Goal: Task Accomplishment & Management: Manage account settings

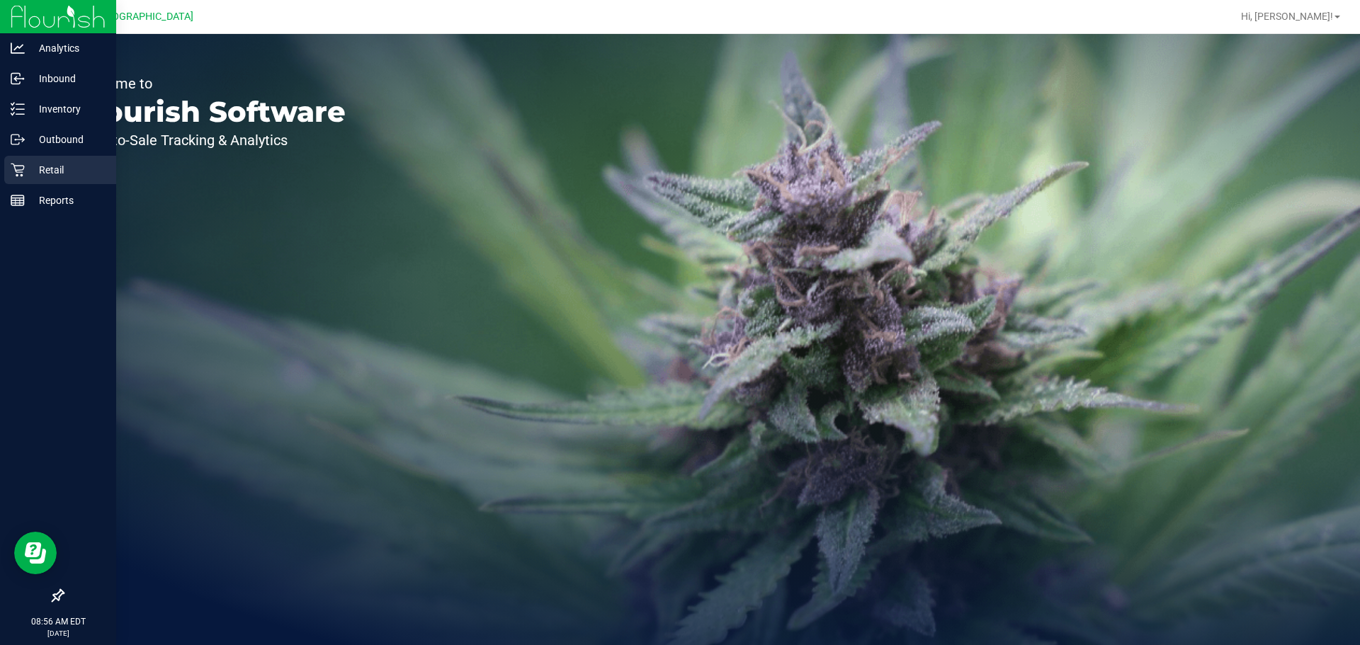
click at [22, 166] on icon at bounding box center [17, 170] width 13 height 13
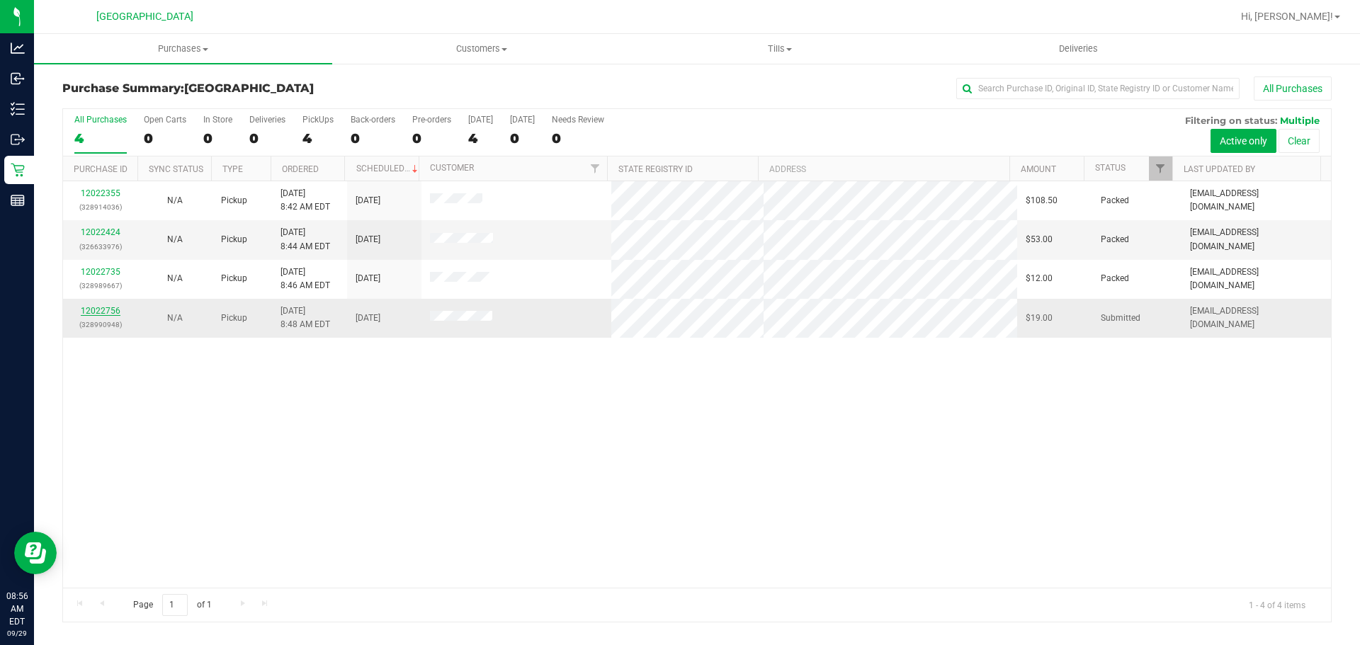
click at [108, 312] on link "12022756" at bounding box center [101, 311] width 40 height 10
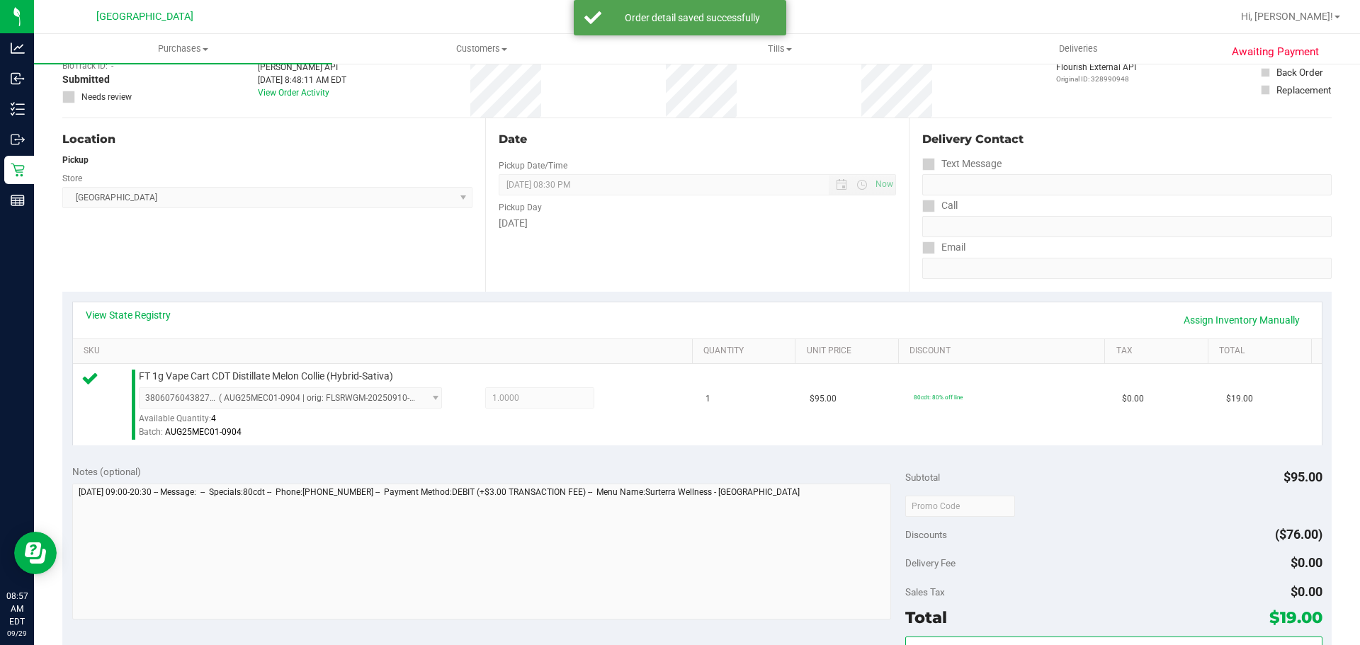
scroll to position [142, 0]
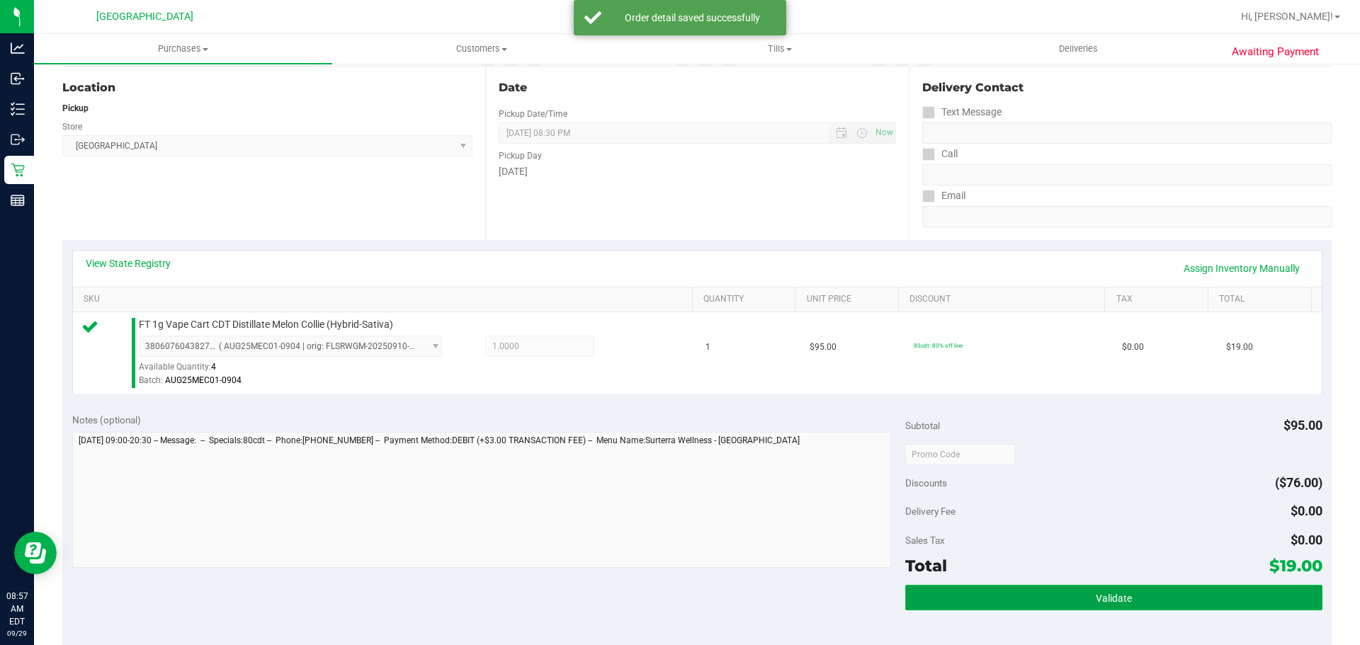
click at [937, 596] on button "Validate" at bounding box center [1113, 597] width 416 height 25
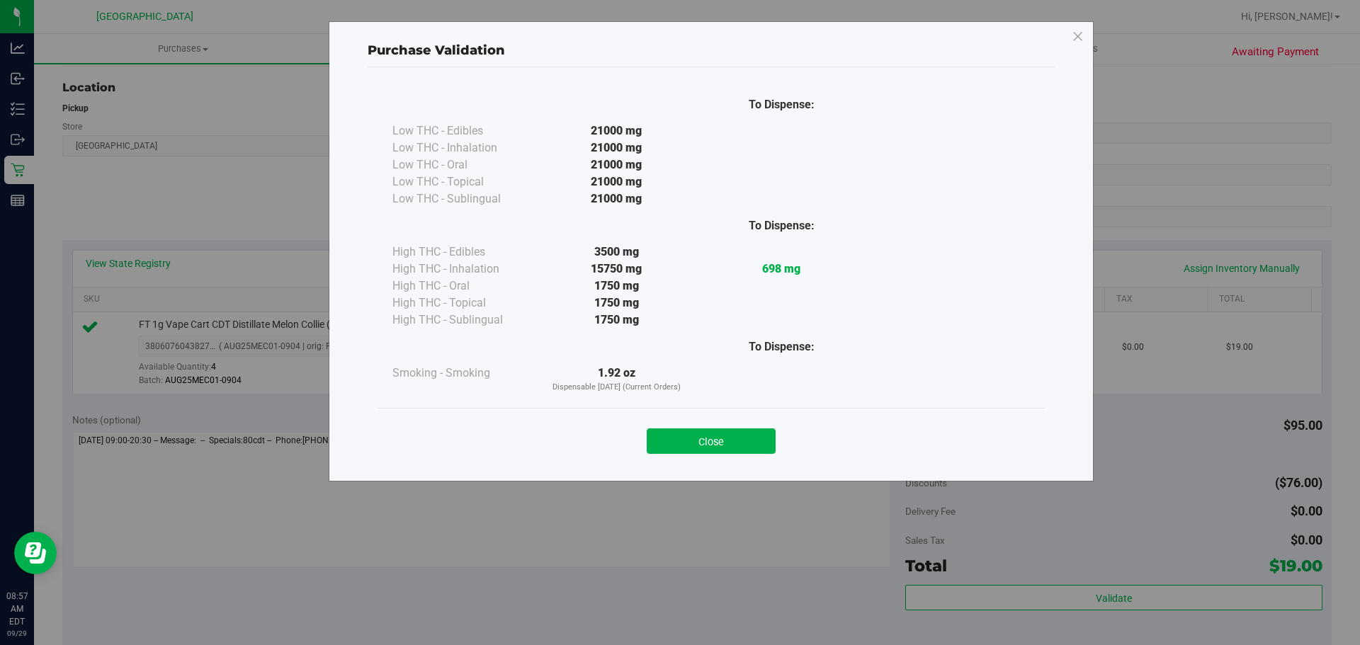
click at [754, 433] on button "Close" at bounding box center [711, 441] width 129 height 25
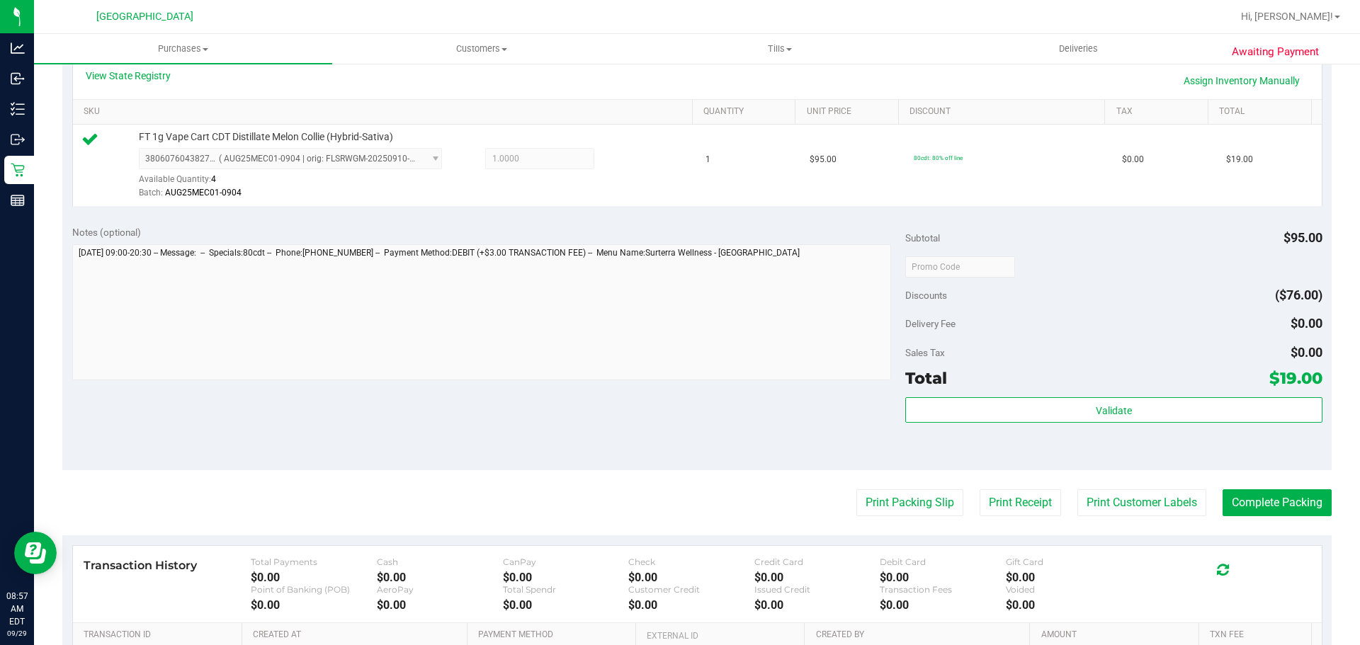
scroll to position [513, 0]
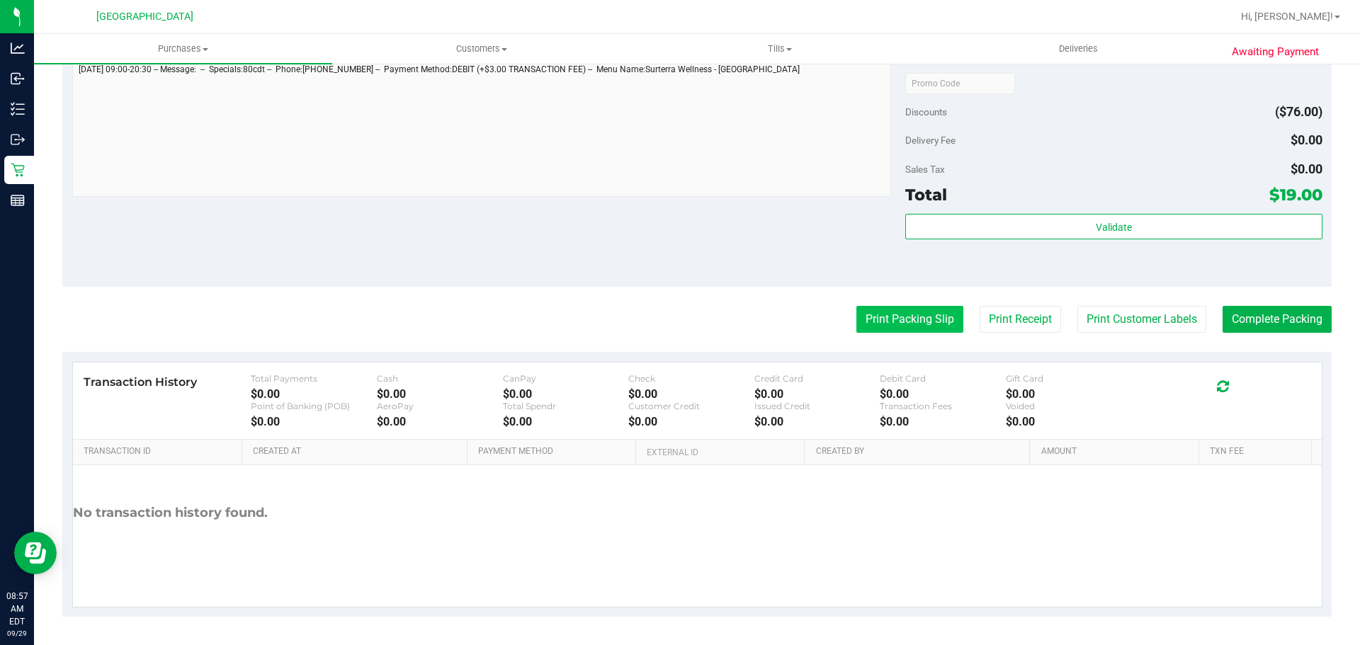
click at [916, 307] on button "Print Packing Slip" at bounding box center [909, 319] width 107 height 27
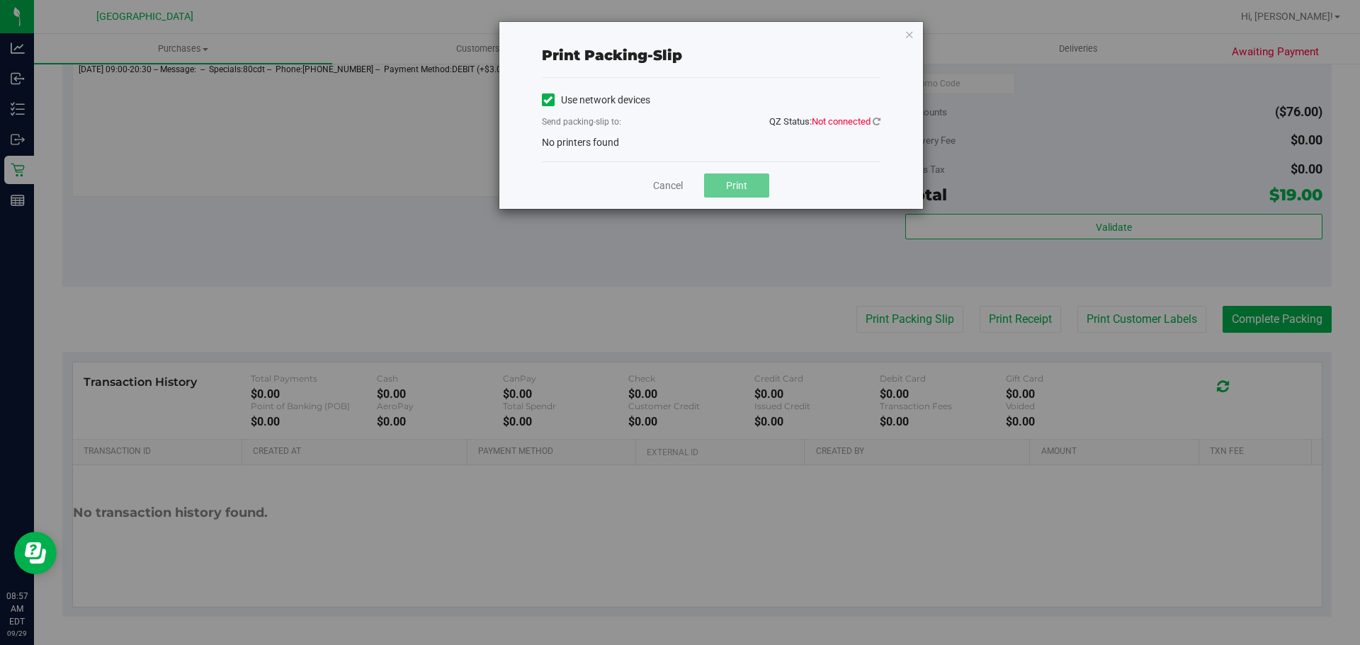
click at [864, 124] on span "Not connected" at bounding box center [841, 121] width 59 height 11
click at [875, 118] on icon at bounding box center [877, 121] width 8 height 9
click at [669, 188] on link "Cancel" at bounding box center [668, 185] width 30 height 15
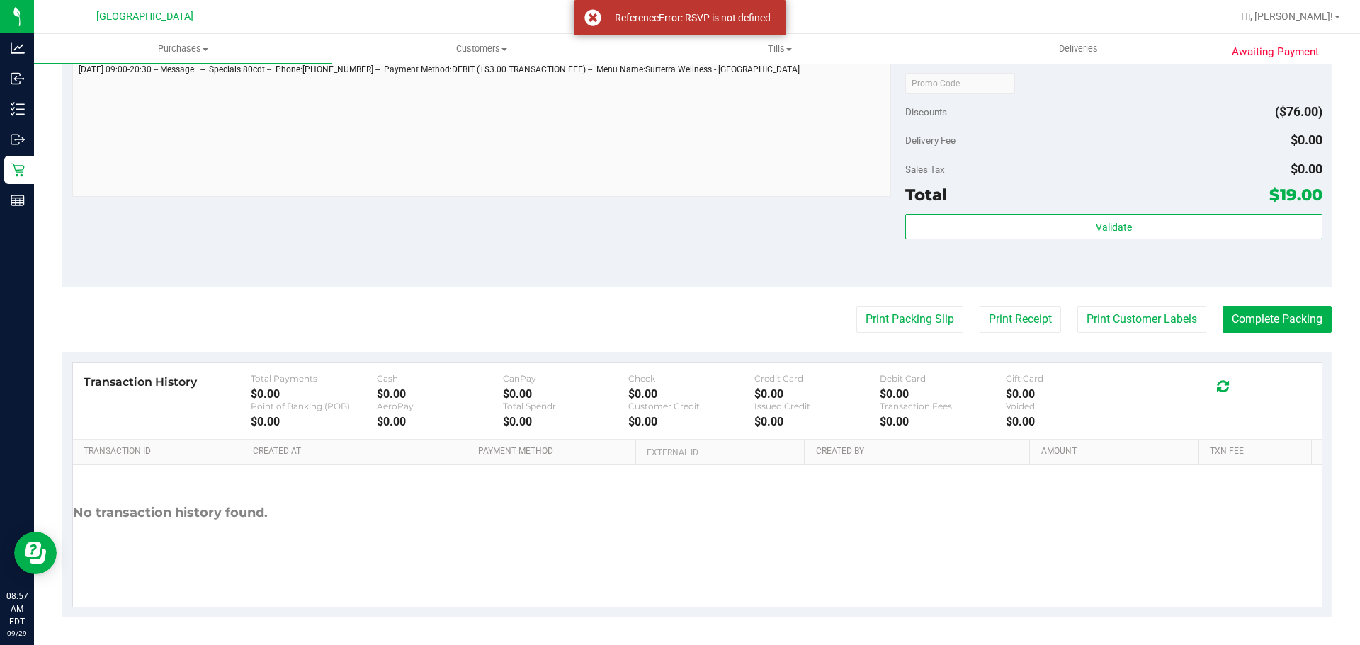
click at [657, 254] on div "Notes (optional) Subtotal $95.00 Discounts ($76.00) Delivery Fee $0.00 Sales Ta…" at bounding box center [696, 159] width 1269 height 255
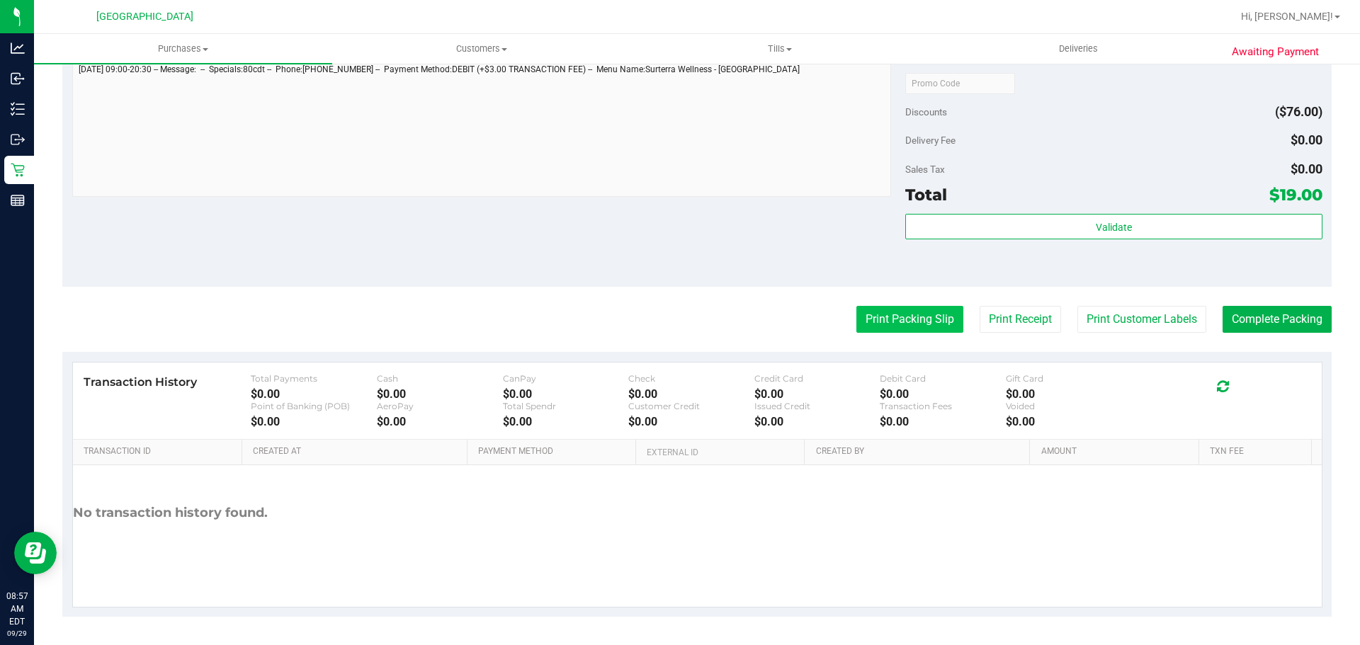
click at [936, 317] on button "Print Packing Slip" at bounding box center [909, 319] width 107 height 27
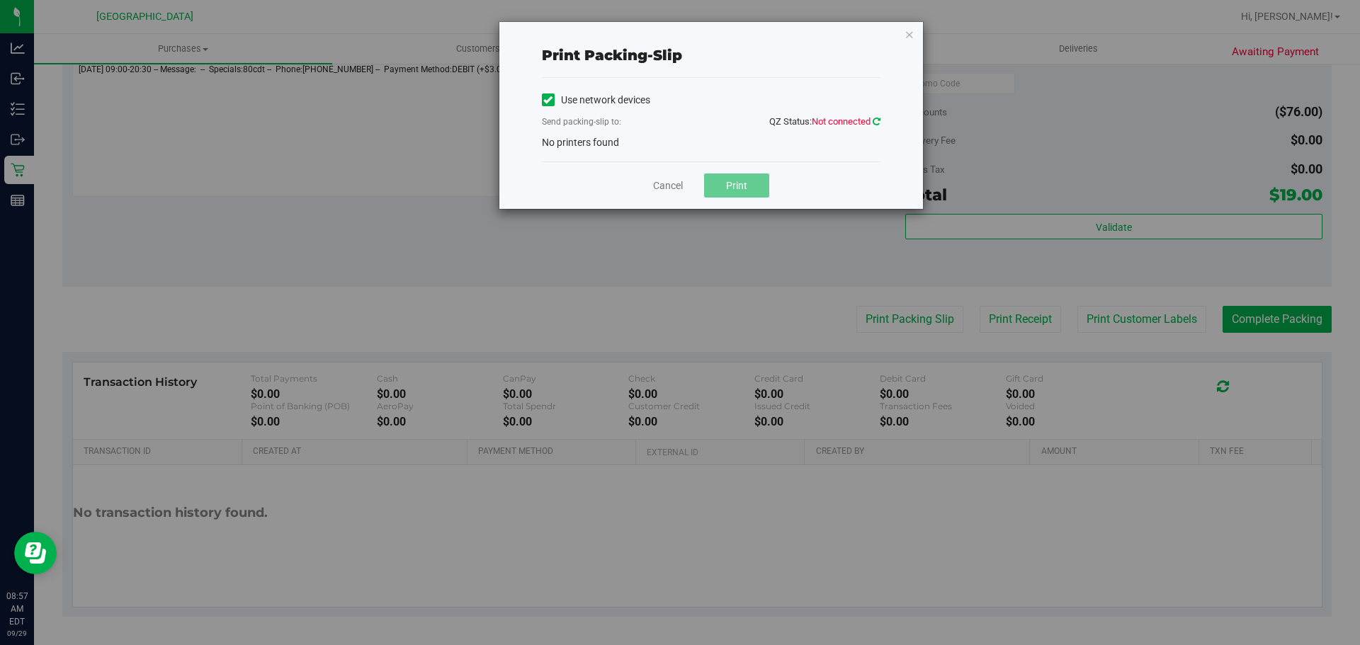
click at [876, 123] on icon at bounding box center [877, 121] width 8 height 9
